Goal: Transaction & Acquisition: Purchase product/service

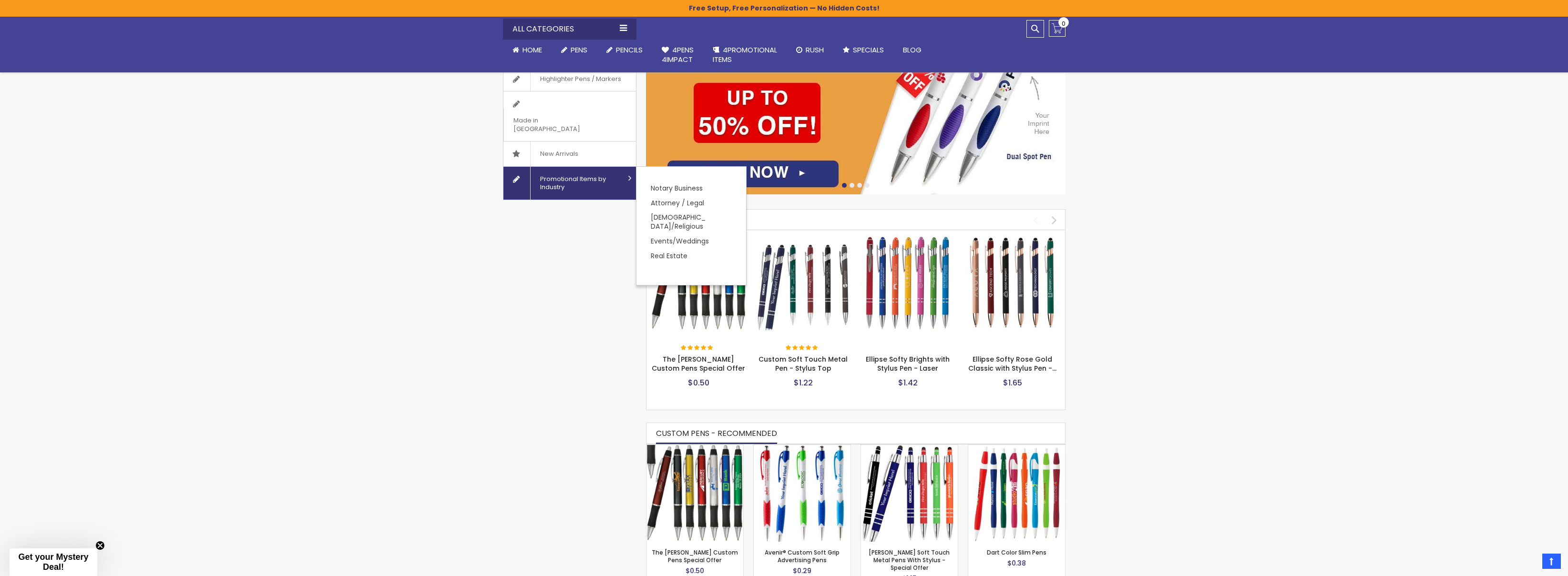
scroll to position [246, 0]
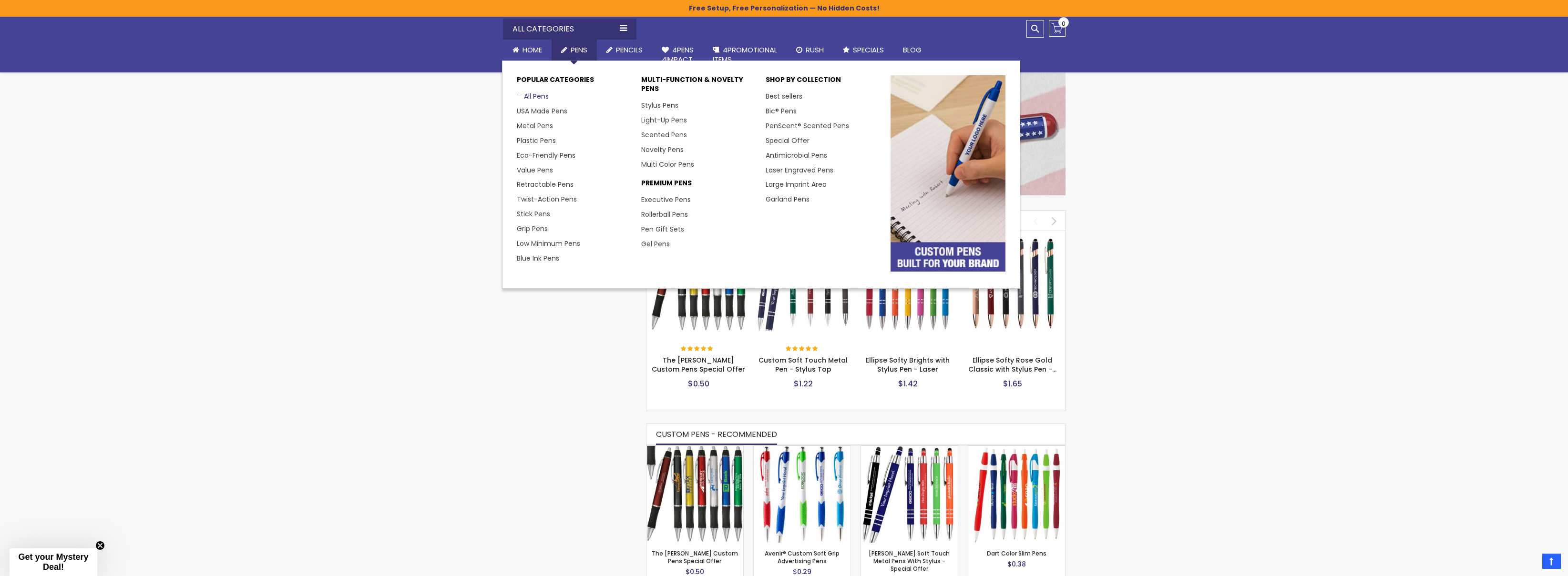
click at [529, 99] on link "All Pens" at bounding box center [533, 97] width 32 height 10
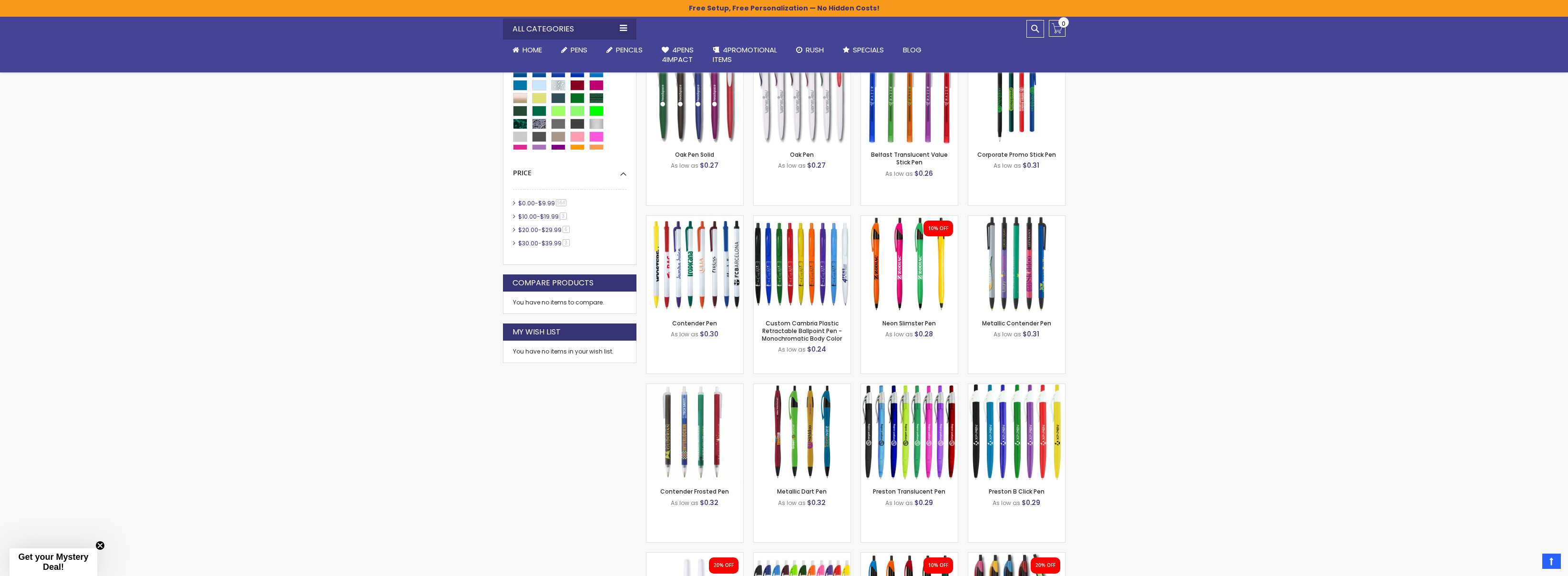
scroll to position [442, 0]
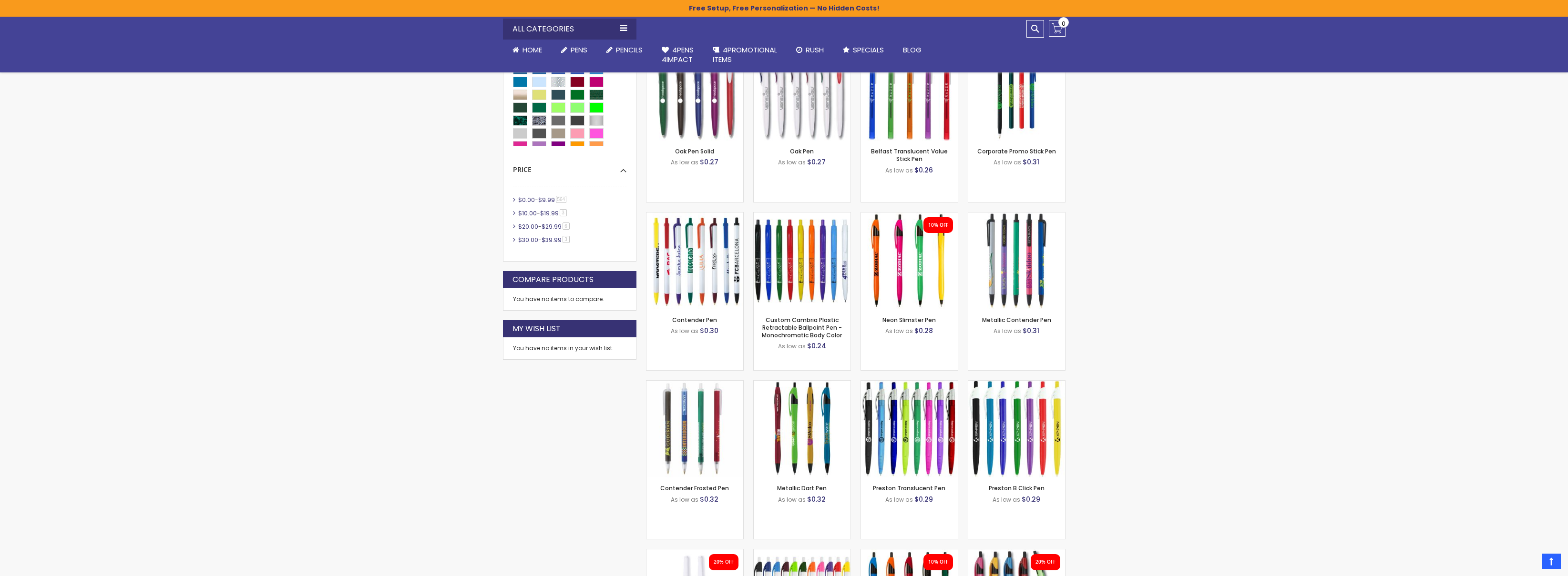
click at [467, 412] on div "Close dialog Sign up to get your Mystery Discount ! Name Email Send Me the Deal…" at bounding box center [784, 288] width 1568 height 576
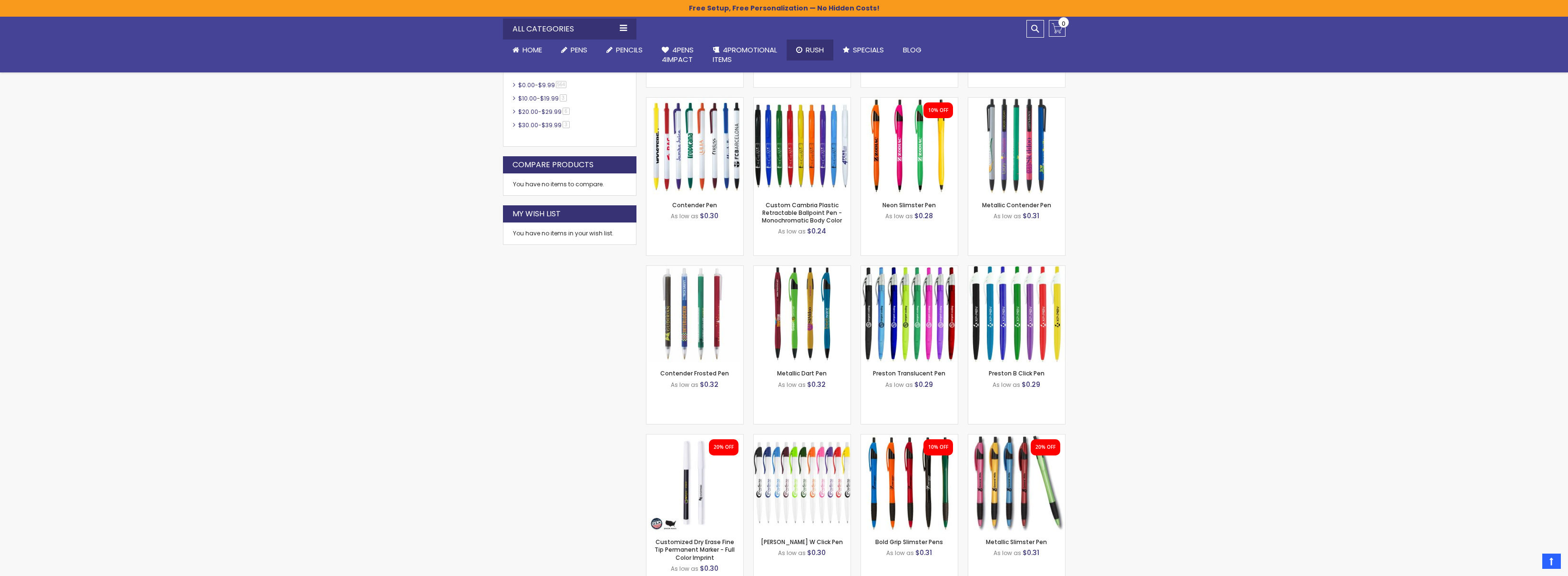
scroll to position [553, 0]
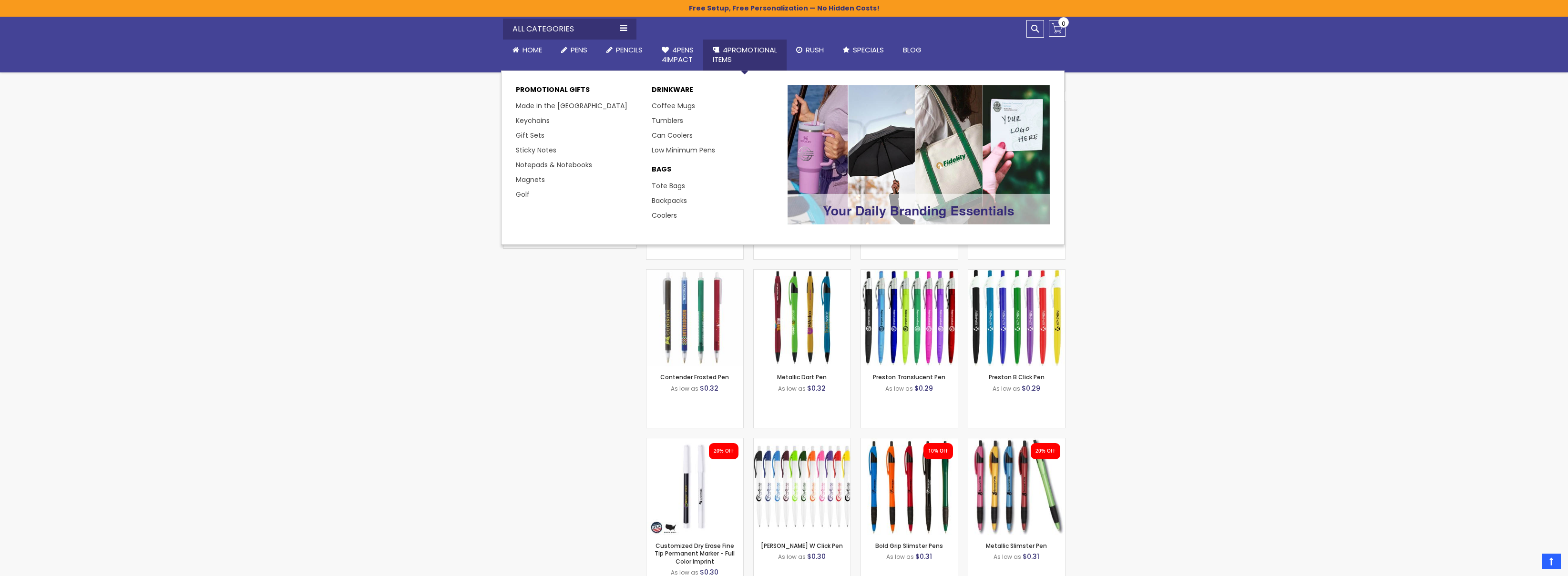
click at [745, 43] on link "4PROMOTIONAL ITEMS" at bounding box center [745, 54] width 84 height 31
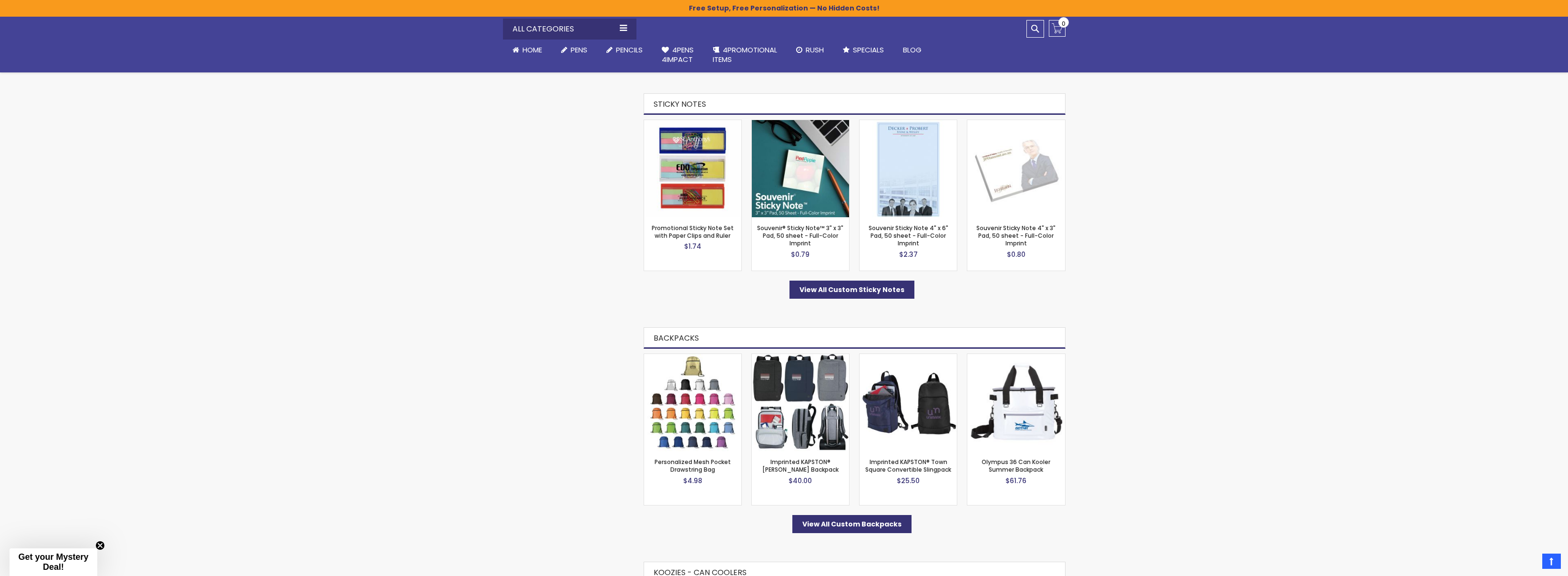
scroll to position [1834, 0]
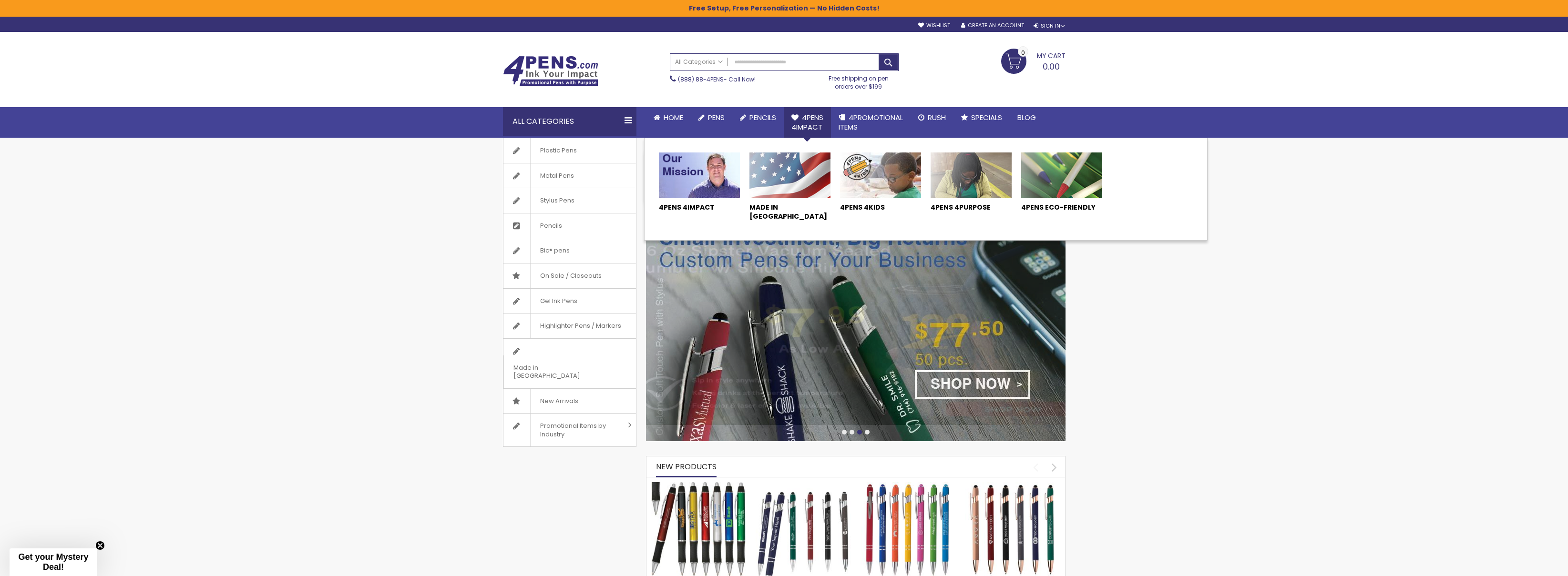
click at [803, 119] on span "4Pens 4impact" at bounding box center [807, 122] width 32 height 19
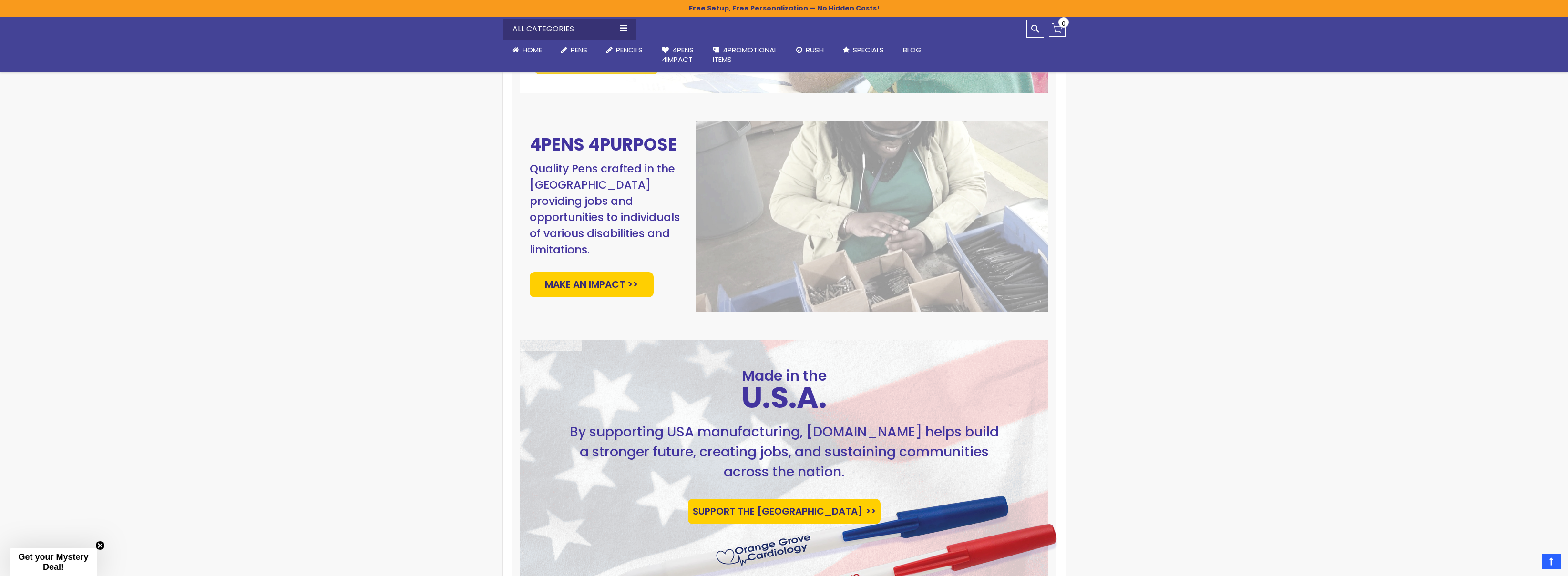
scroll to position [743, 0]
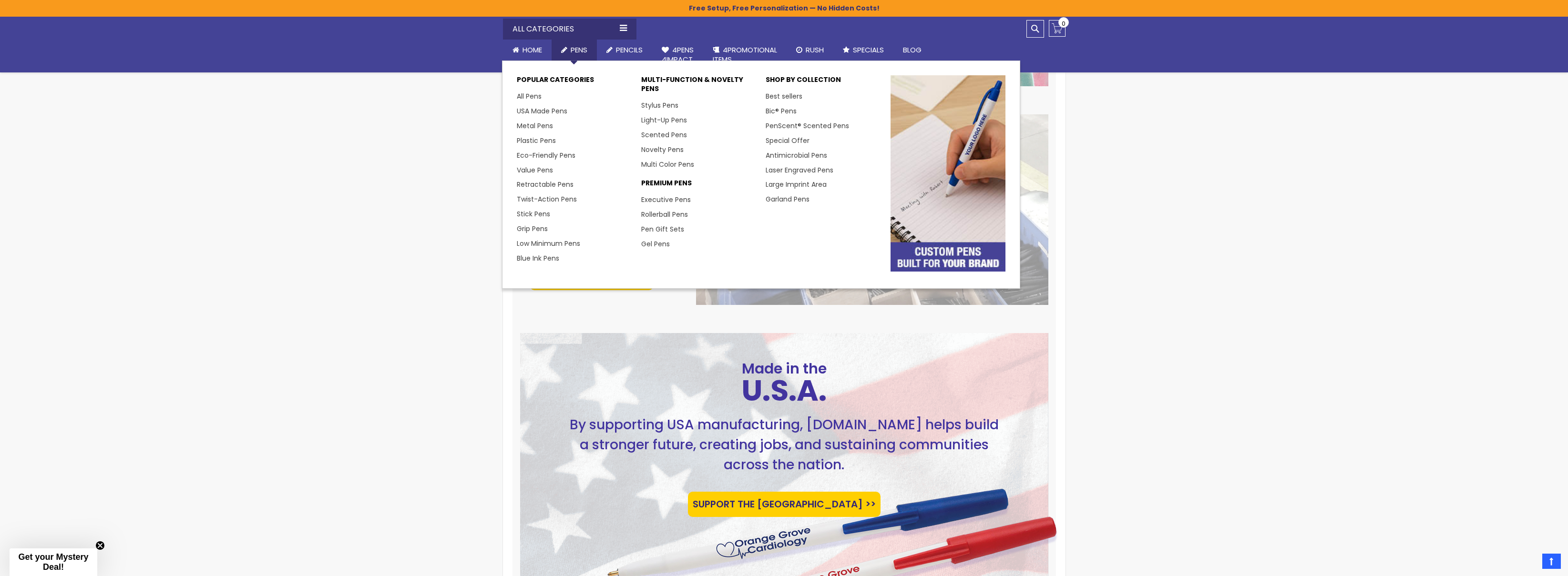
click at [573, 48] on span "Pens" at bounding box center [579, 50] width 17 height 10
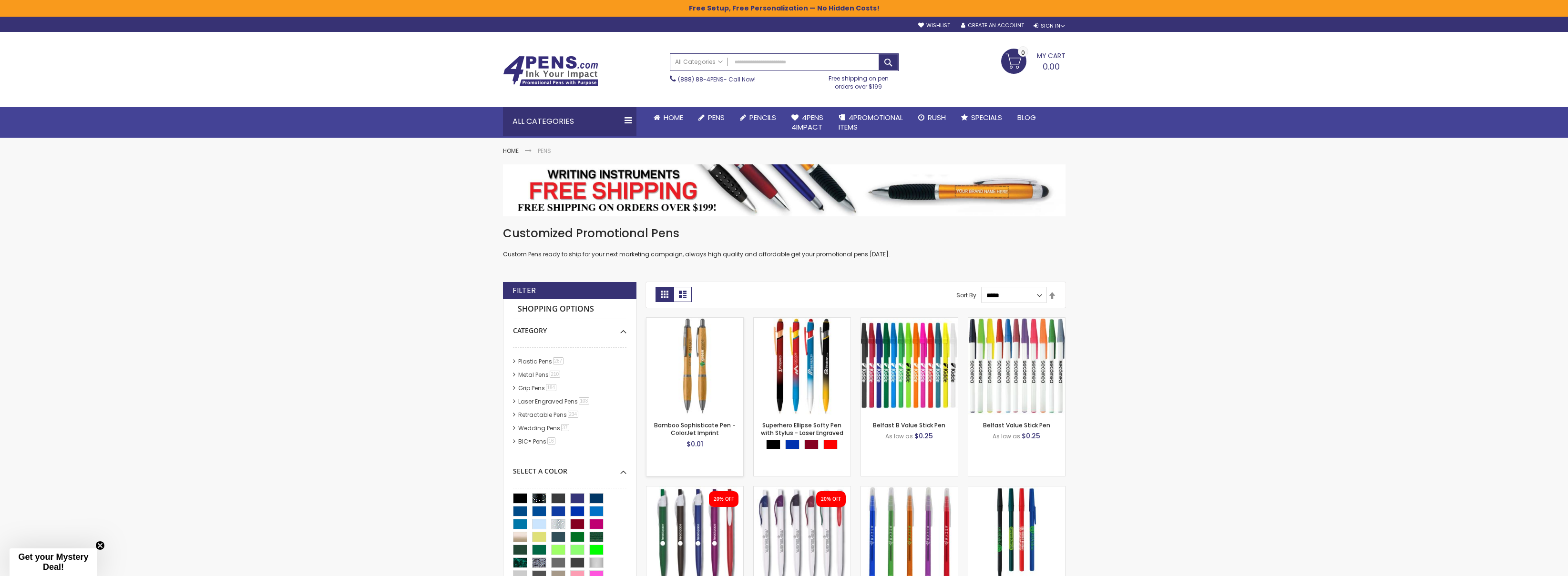
click at [693, 359] on img at bounding box center [695, 366] width 97 height 97
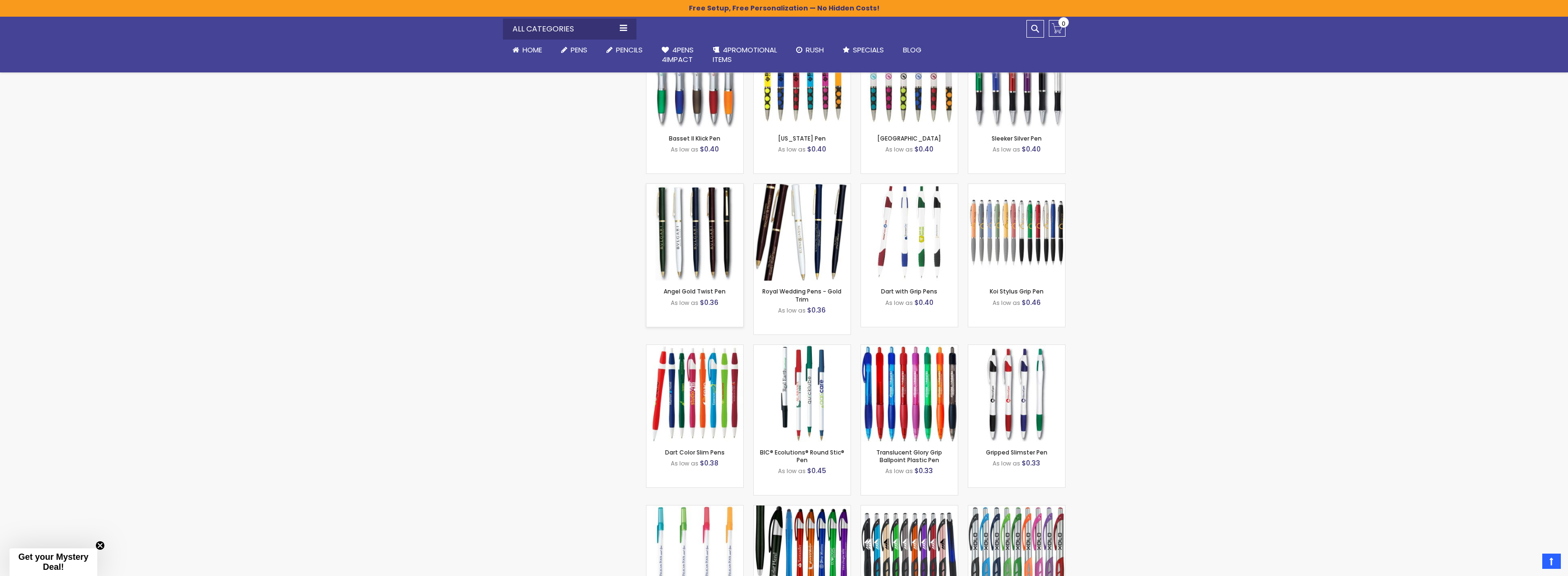
scroll to position [2278, 0]
click at [690, 239] on img at bounding box center [695, 232] width 97 height 97
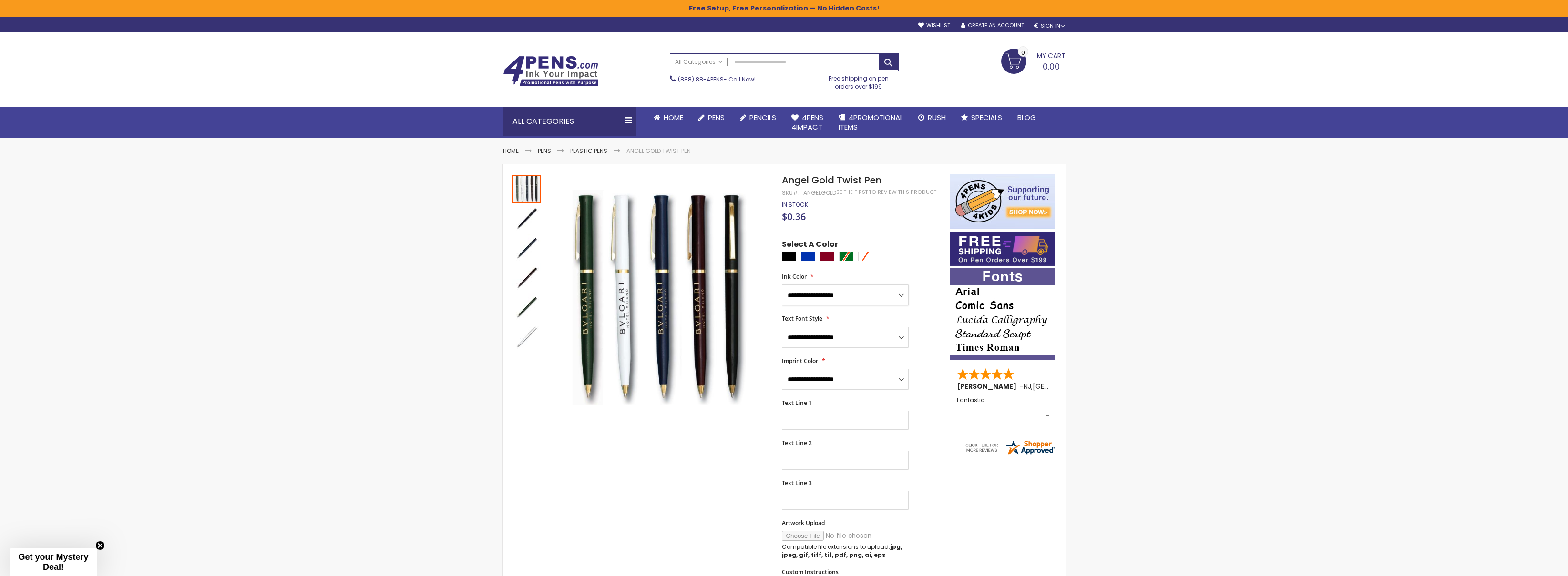
click at [843, 298] on select "**********" at bounding box center [845, 295] width 127 height 21
click at [859, 294] on select "**********" at bounding box center [845, 295] width 127 height 21
